Goal: Information Seeking & Learning: Learn about a topic

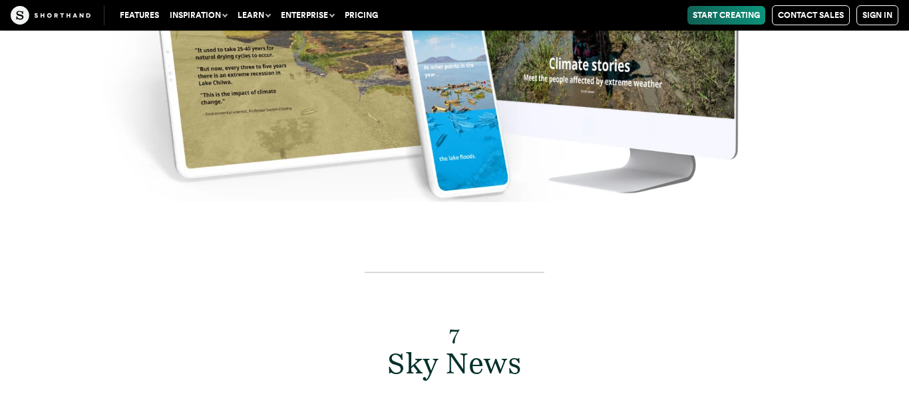
scroll to position [11115, 0]
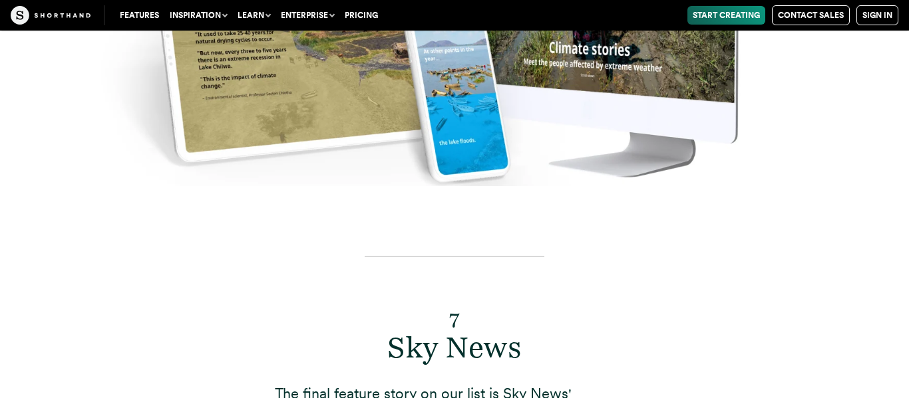
drag, startPoint x: 348, startPoint y: 249, endPoint x: 516, endPoint y: 315, distance: 180.9
drag, startPoint x: 275, startPoint y: 341, endPoint x: 508, endPoint y: 351, distance: 233.0
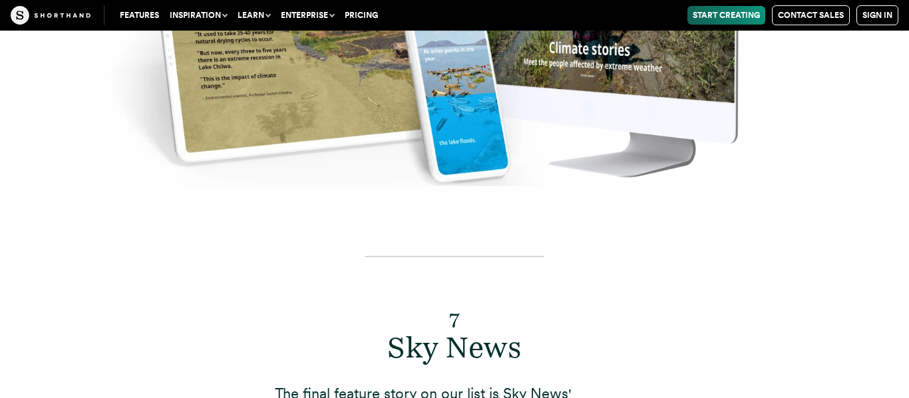
copy p "And like the Water Aid feature story,"
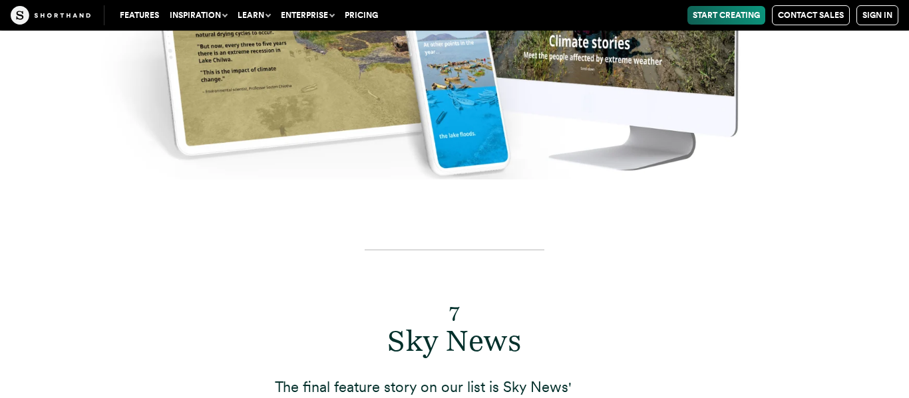
scroll to position [11122, 0]
drag, startPoint x: 275, startPoint y: 192, endPoint x: 511, endPoint y: 300, distance: 259.8
copy p "The story, From ‘We Got Next’ to ‘Next Steps' , has a tonne of embedded items t…"
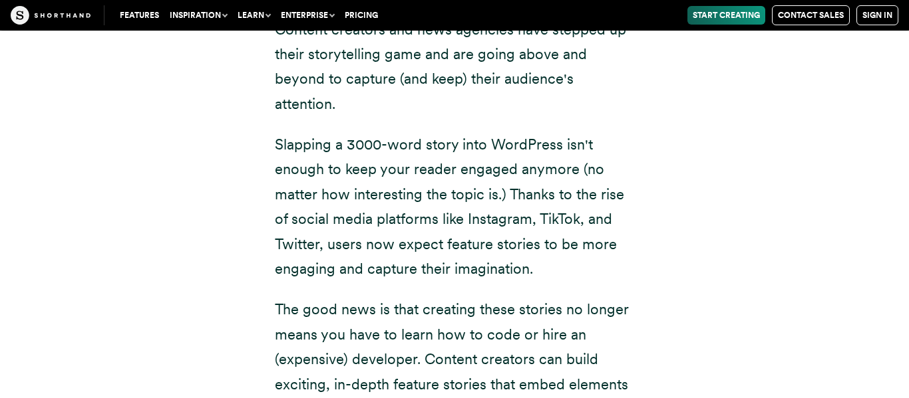
scroll to position [12368, 0]
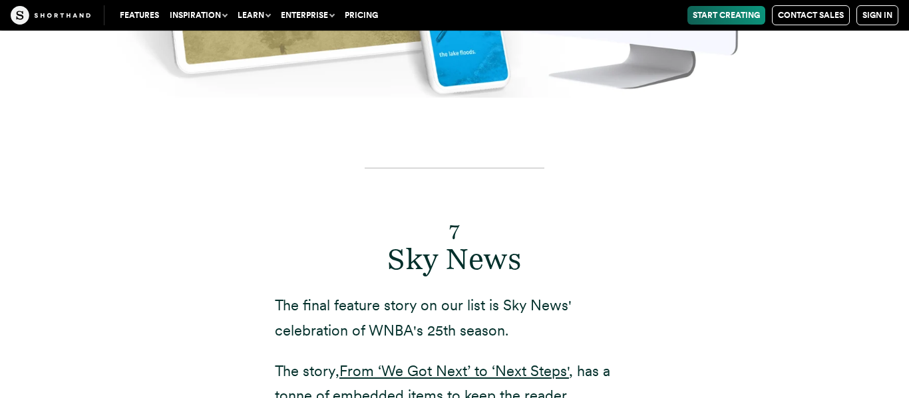
scroll to position [11207, 0]
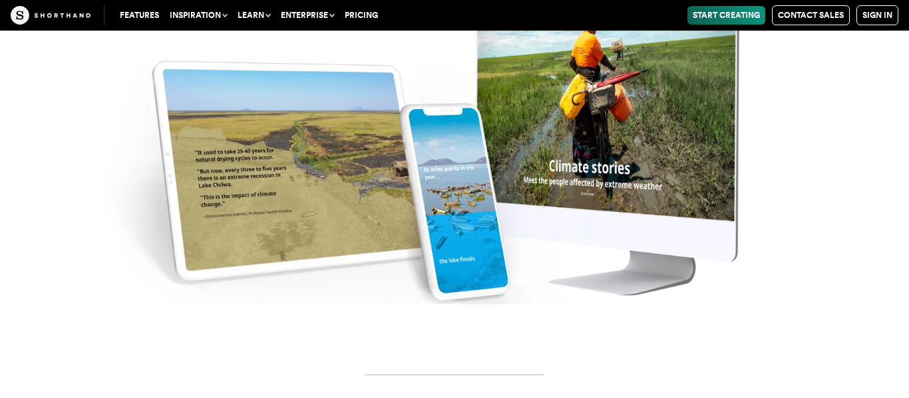
scroll to position [10996, 0]
